Goal: Task Accomplishment & Management: Use online tool/utility

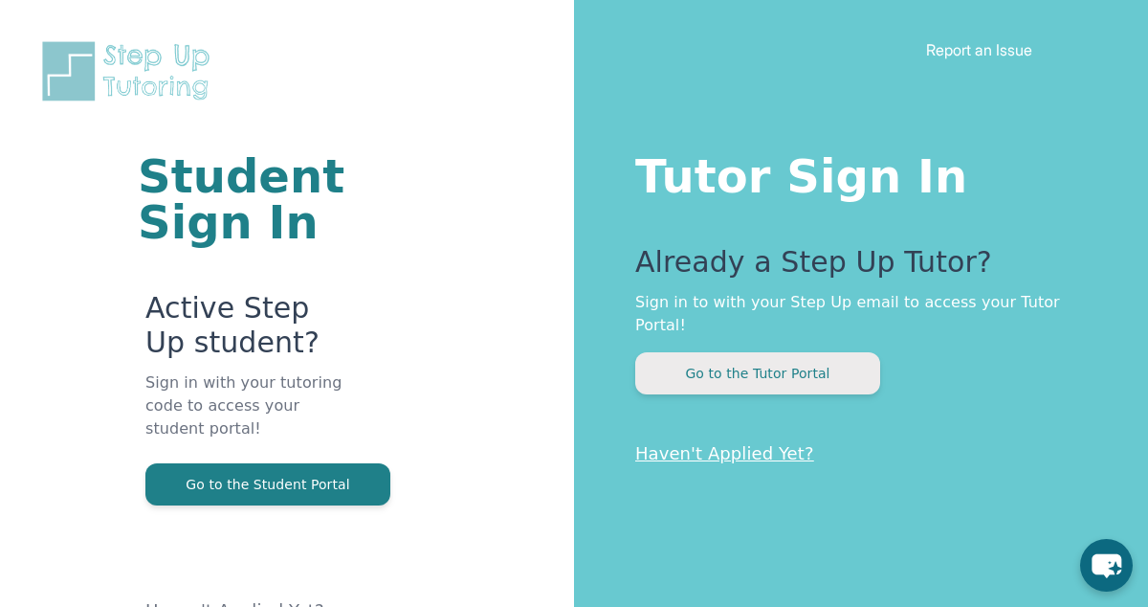
click at [730, 352] on button "Go to the Tutor Portal" at bounding box center [757, 373] width 245 height 42
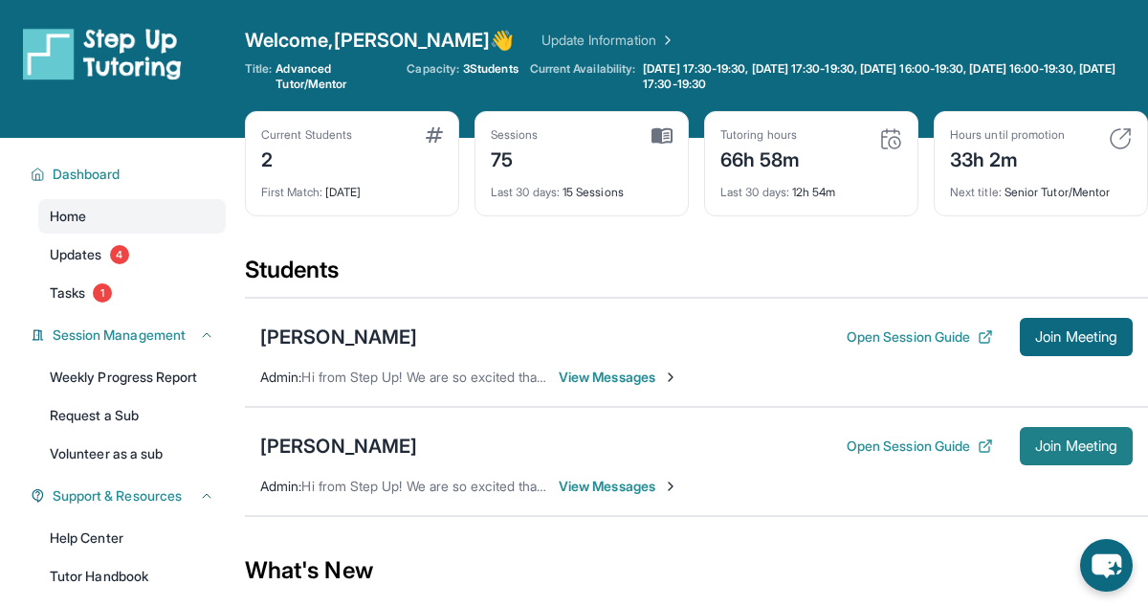
click at [1054, 445] on span "Join Meeting" at bounding box center [1077, 445] width 82 height 11
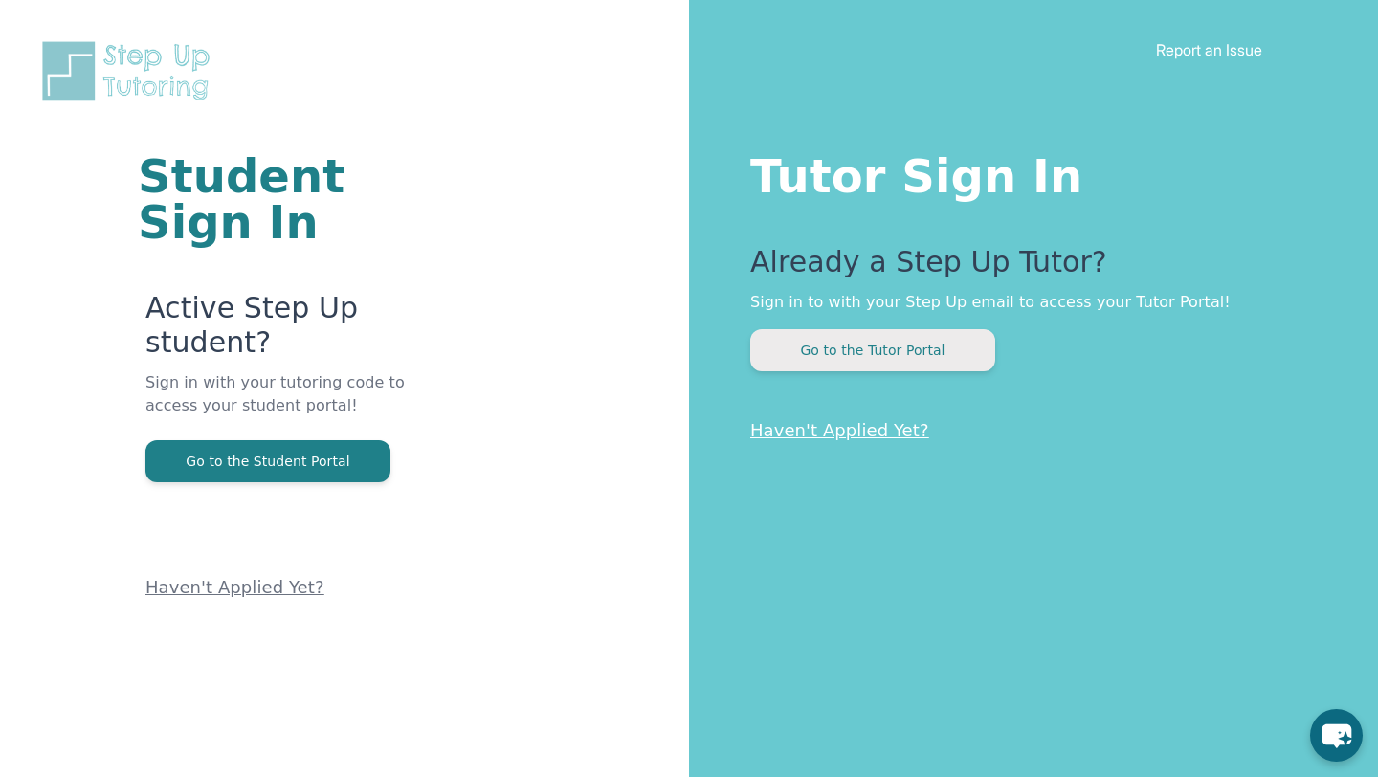
click at [887, 367] on button "Go to the Tutor Portal" at bounding box center [872, 350] width 245 height 42
